Goal: Task Accomplishment & Management: Manage account settings

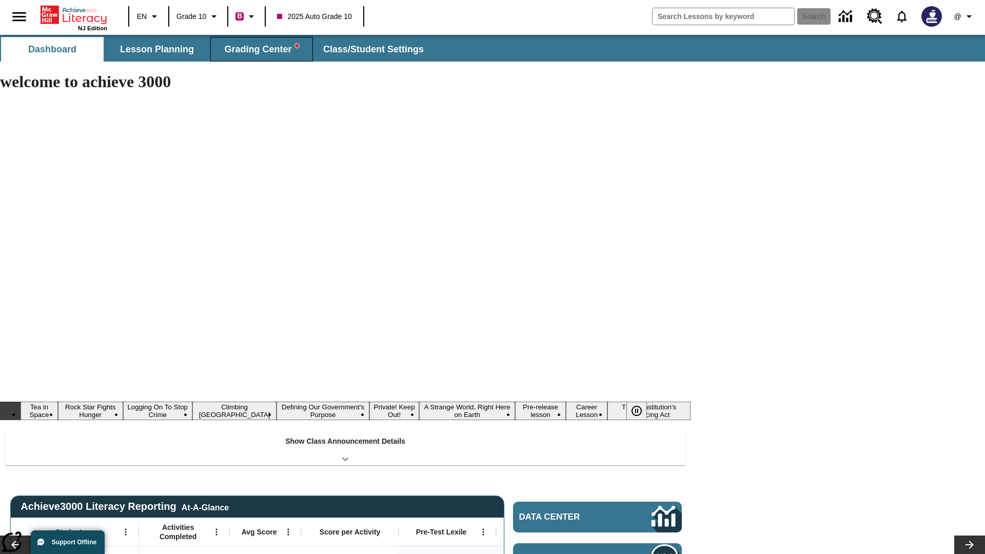
click at [262, 49] on span "Grading Center" at bounding box center [261, 50] width 74 height 12
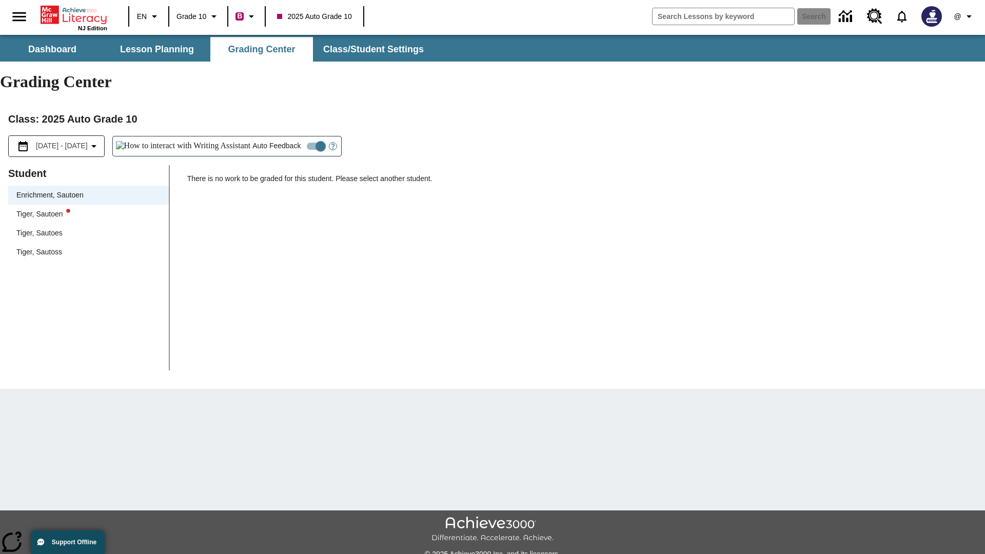
click at [88, 209] on div "Tiger, Sautoen" at bounding box center [88, 214] width 144 height 11
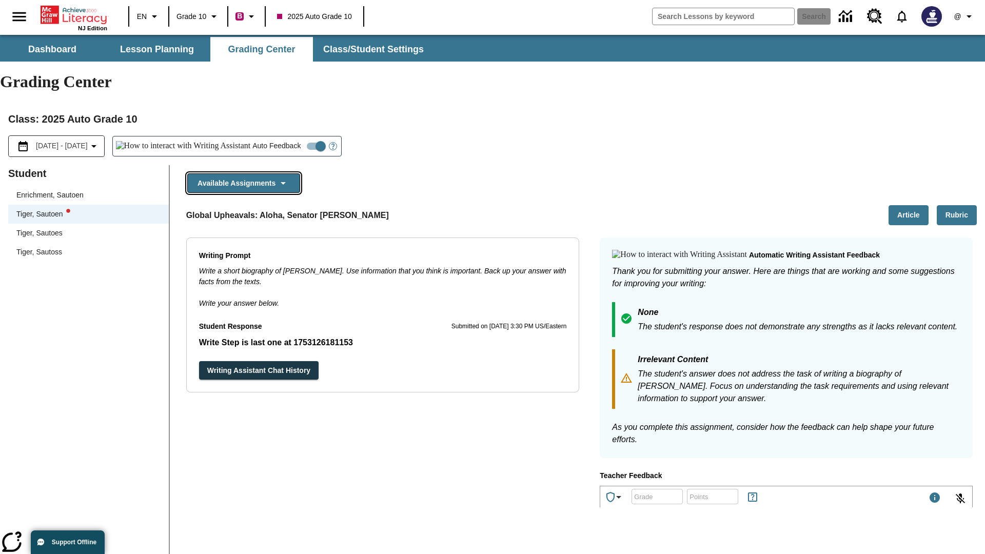
click at [243, 173] on button "Available Assignments" at bounding box center [243, 183] width 113 height 20
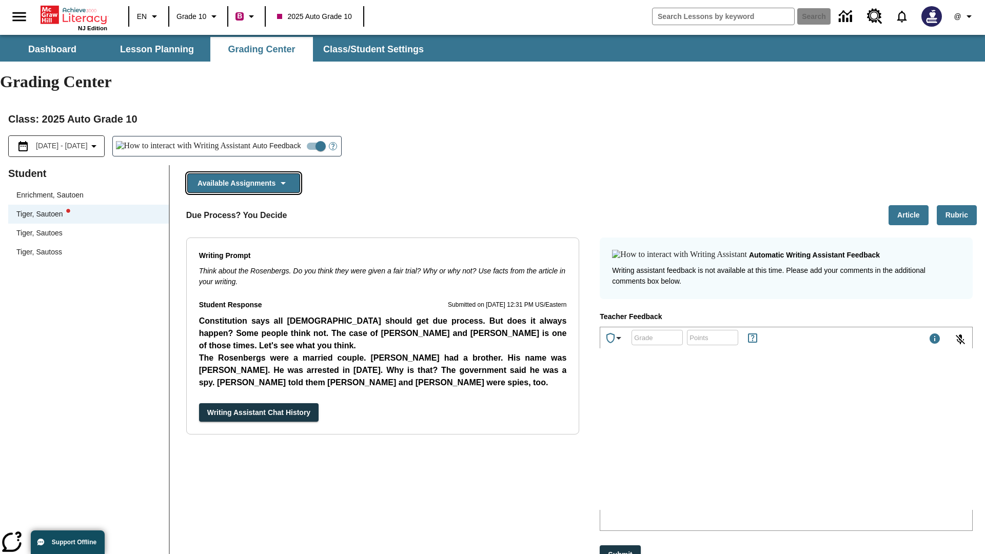
scroll to position [738, 0]
click at [199, 403] on button "Writing Assistant Chat History" at bounding box center [259, 412] width 120 height 19
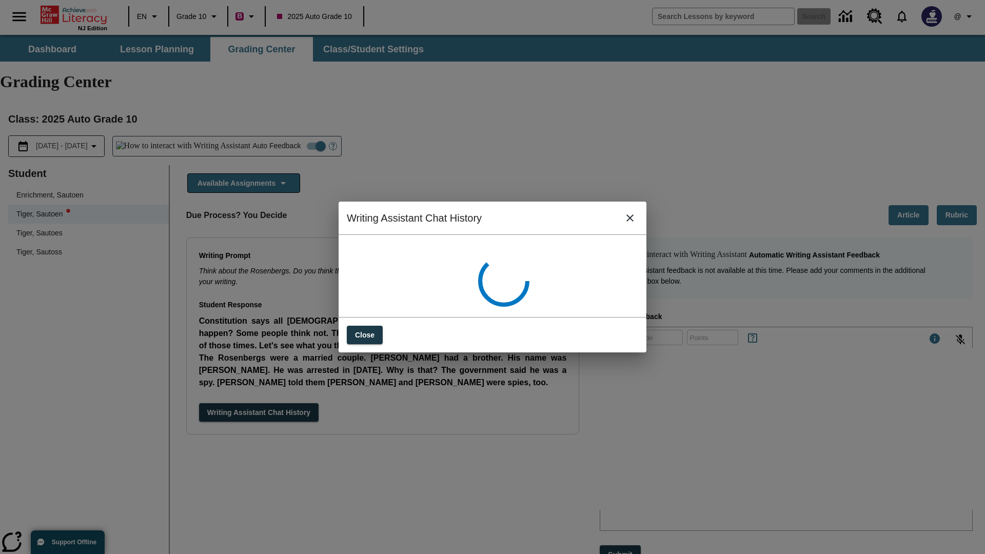
scroll to position [0, 0]
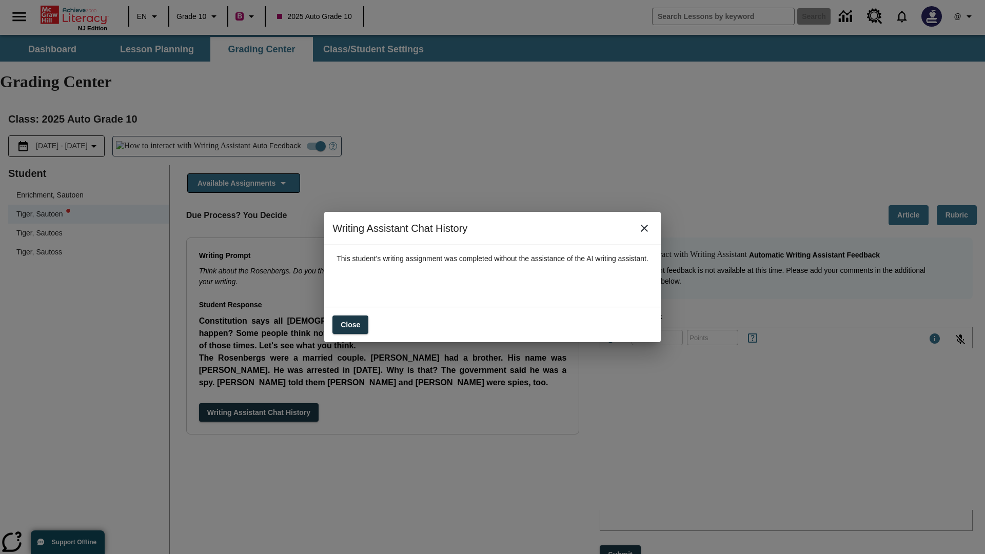
click at [648, 232] on icon "close" at bounding box center [644, 228] width 7 height 7
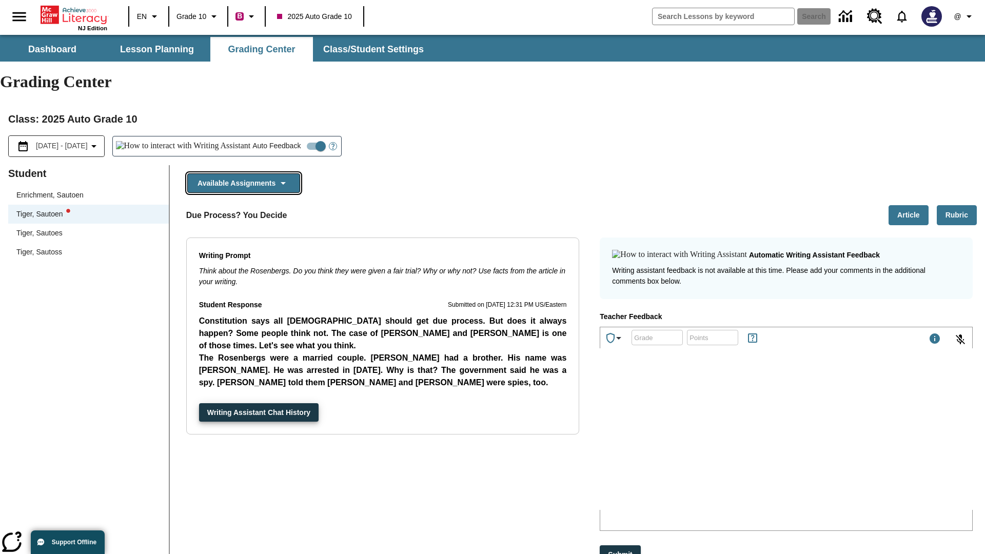
click at [243, 173] on button "Available Assignments" at bounding box center [243, 183] width 113 height 20
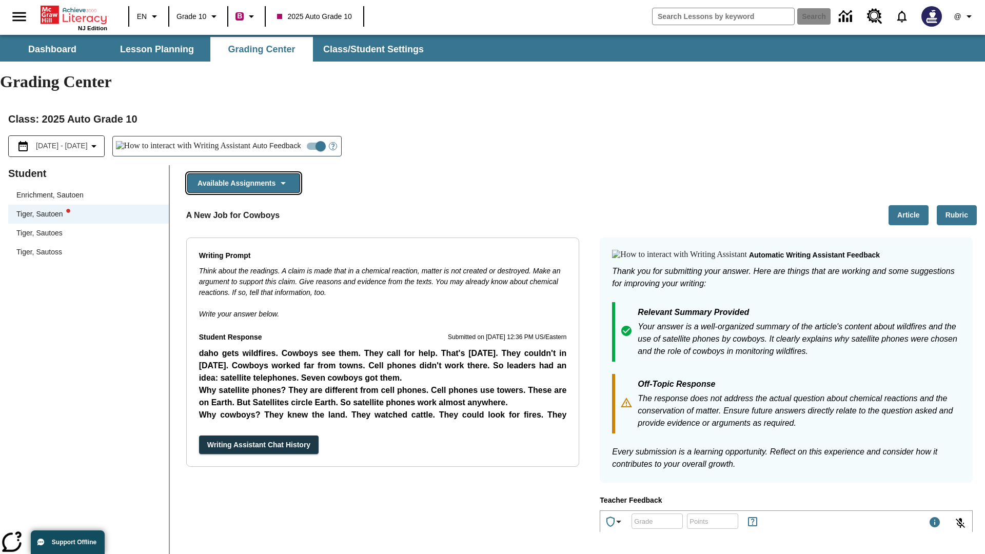
scroll to position [511, 0]
click at [199, 436] on button "Writing Assistant Chat History" at bounding box center [259, 445] width 120 height 19
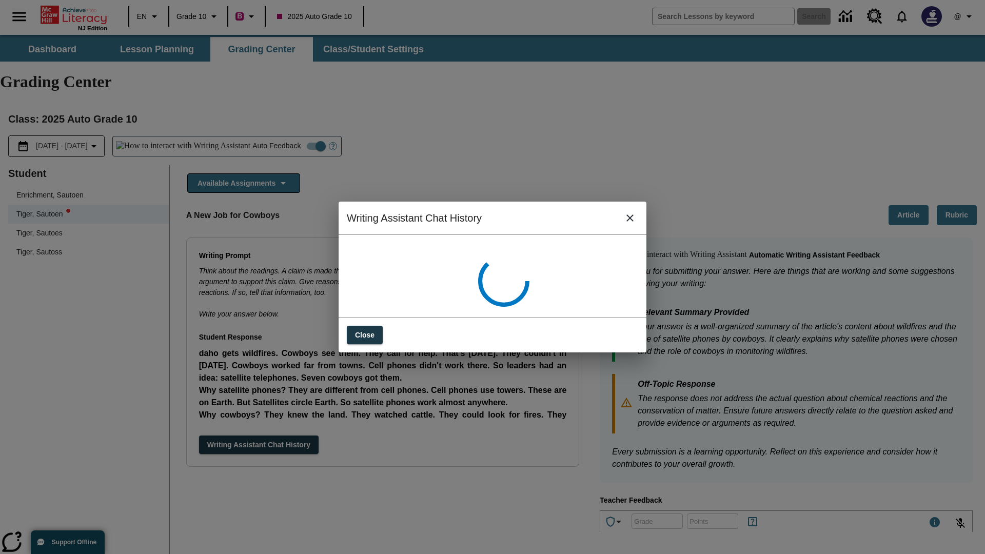
scroll to position [0, 0]
